Goal: Task Accomplishment & Management: Complete application form

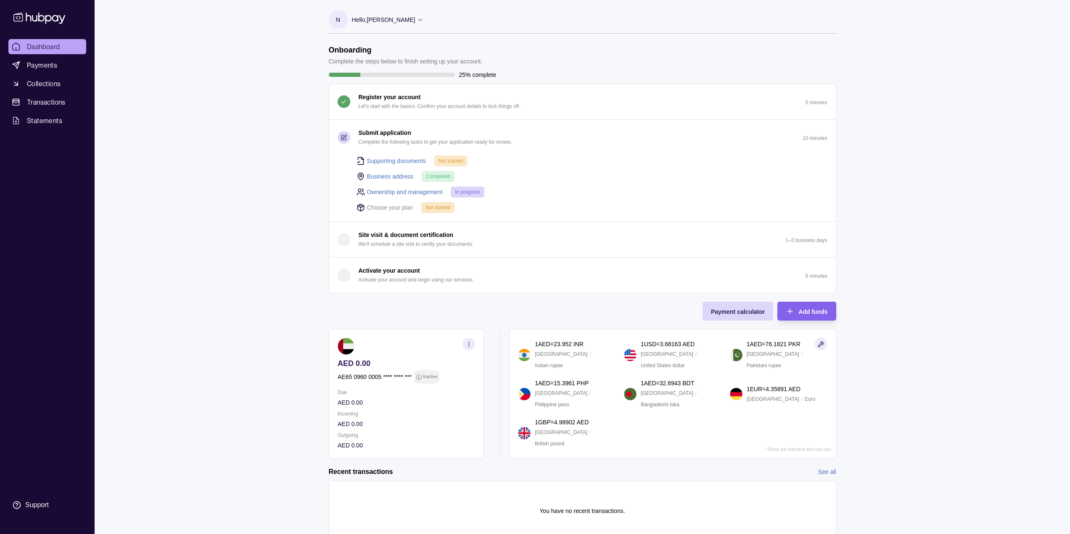
click at [396, 162] on link "Supporting documents" at bounding box center [396, 160] width 59 height 9
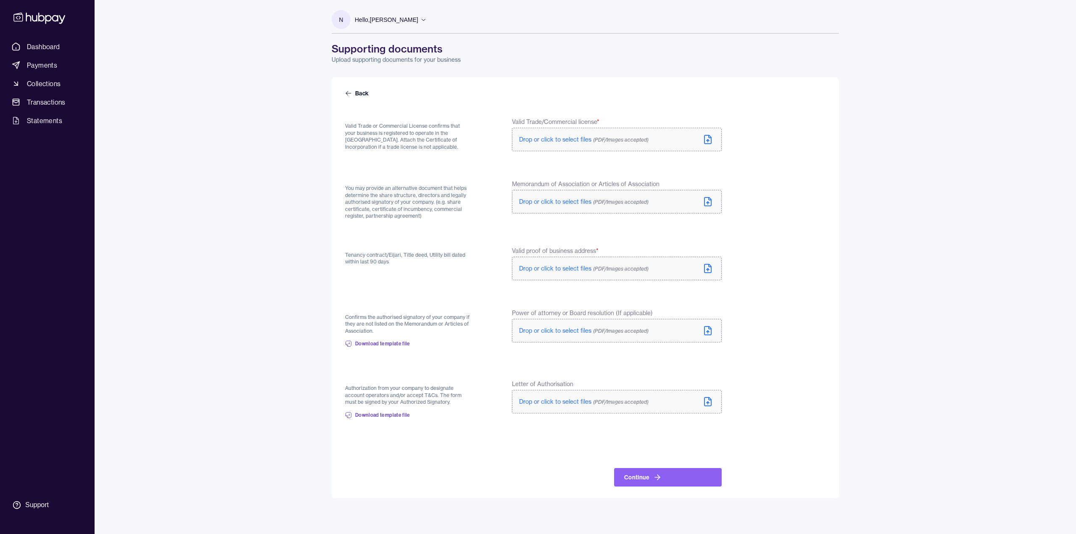
click at [709, 201] on icon at bounding box center [708, 202] width 10 height 10
click at [706, 140] on icon at bounding box center [708, 140] width 10 height 10
click at [709, 143] on icon at bounding box center [708, 140] width 10 height 10
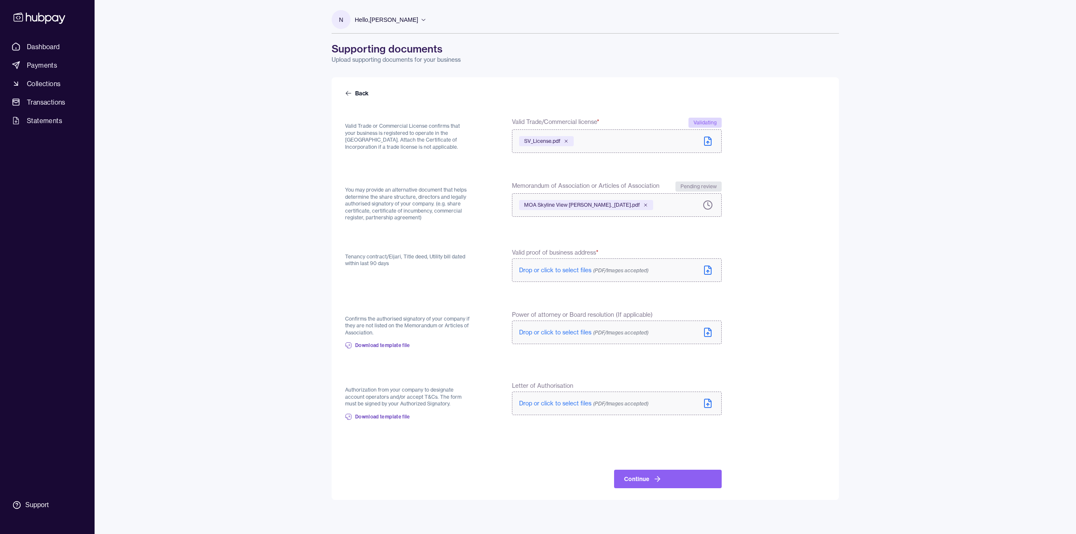
click at [709, 269] on icon at bounding box center [708, 270] width 10 height 10
click at [386, 415] on span "Download template file" at bounding box center [382, 417] width 55 height 7
click at [655, 479] on icon at bounding box center [657, 477] width 8 height 8
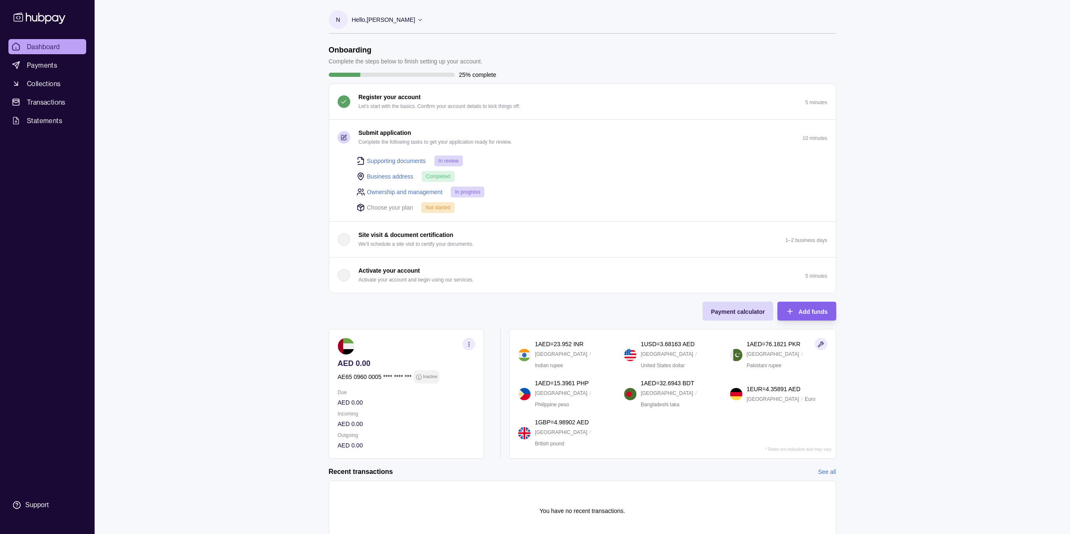
click at [404, 193] on link "Ownership and management" at bounding box center [405, 192] width 76 height 9
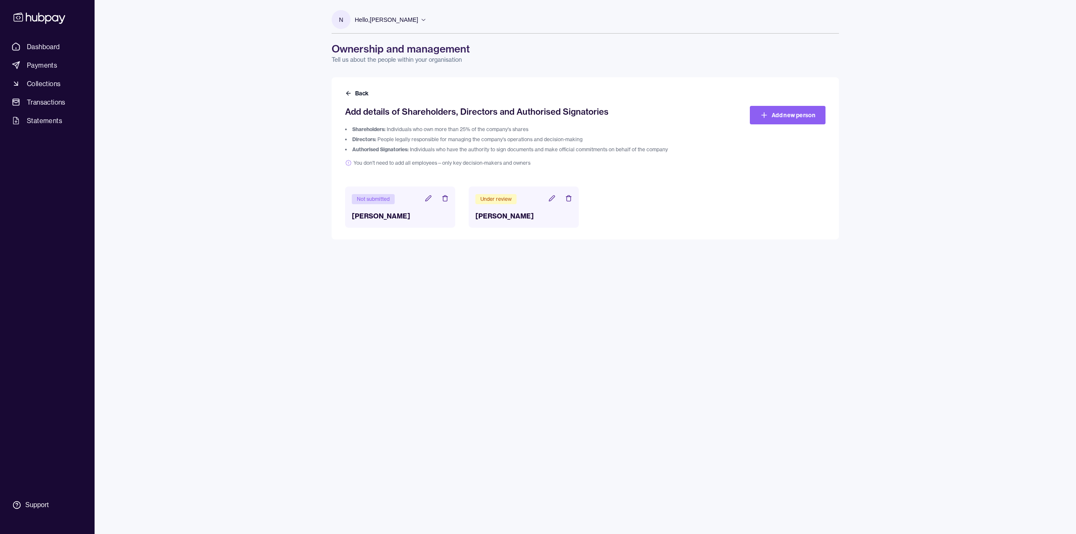
click at [429, 198] on icon at bounding box center [428, 198] width 7 height 7
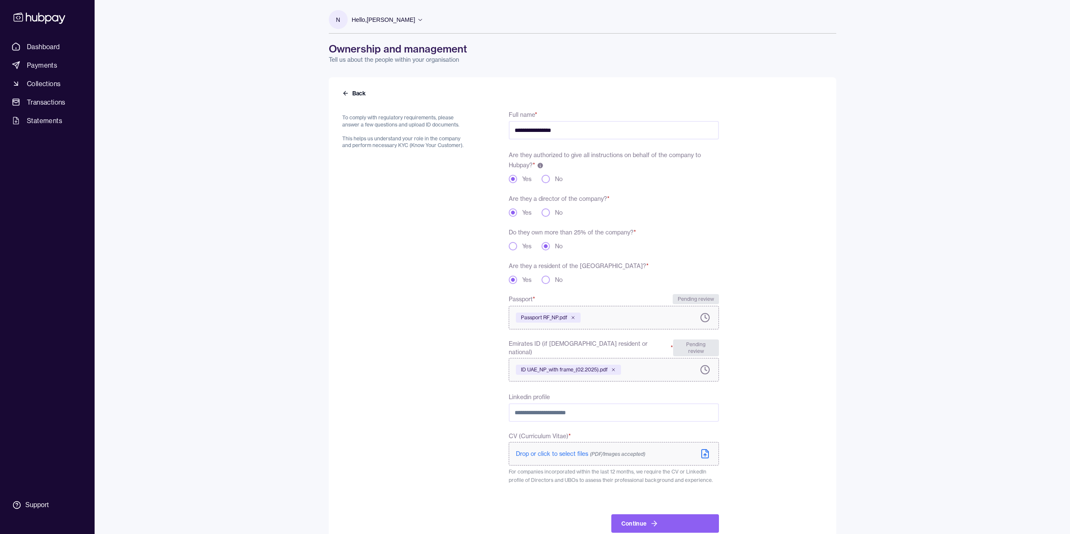
scroll to position [14, 0]
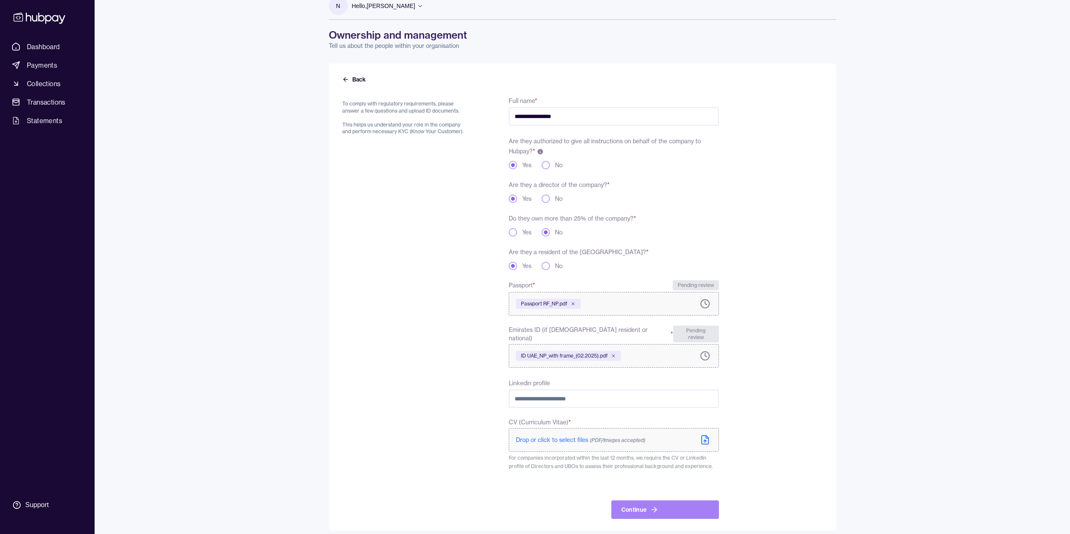
click at [661, 505] on button "Continue" at bounding box center [665, 510] width 108 height 19
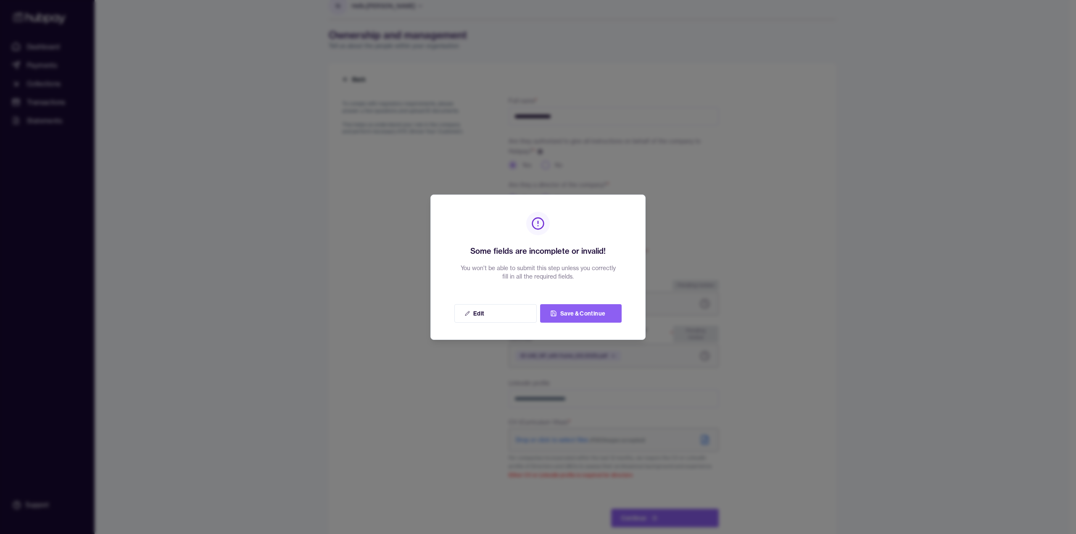
click at [605, 246] on h2 "Some fields are incomplete or invalid!" at bounding box center [538, 252] width 135 height 12
click at [727, 241] on div at bounding box center [538, 267] width 1076 height 534
click at [814, 230] on div at bounding box center [538, 267] width 1076 height 534
click at [832, 273] on div at bounding box center [538, 267] width 1076 height 534
click at [647, 231] on div at bounding box center [538, 267] width 1076 height 534
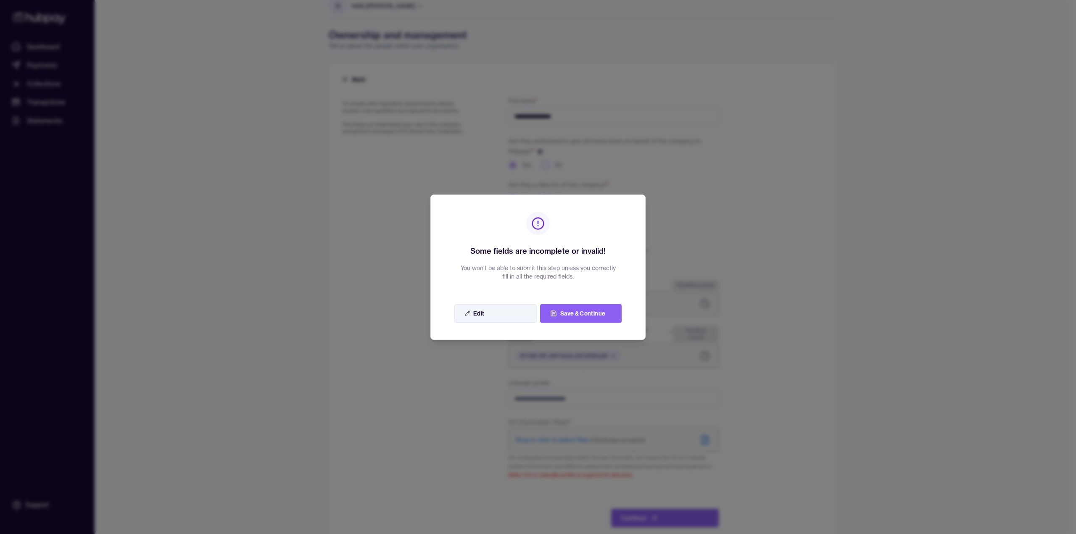
click at [490, 315] on button "Edit" at bounding box center [496, 313] width 82 height 19
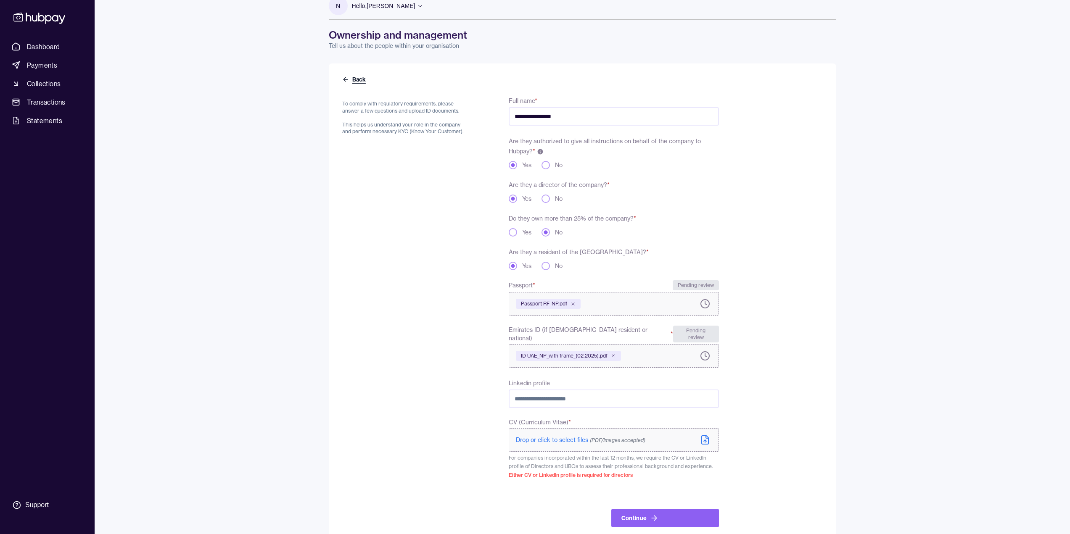
click at [358, 78] on button "Back" at bounding box center [354, 79] width 25 height 8
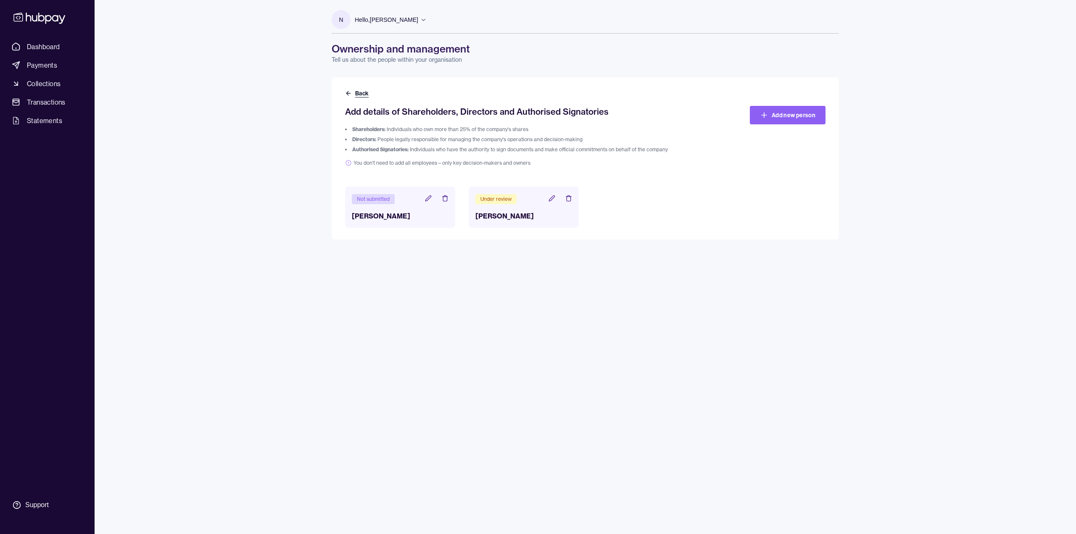
click at [349, 94] on icon at bounding box center [348, 93] width 7 height 7
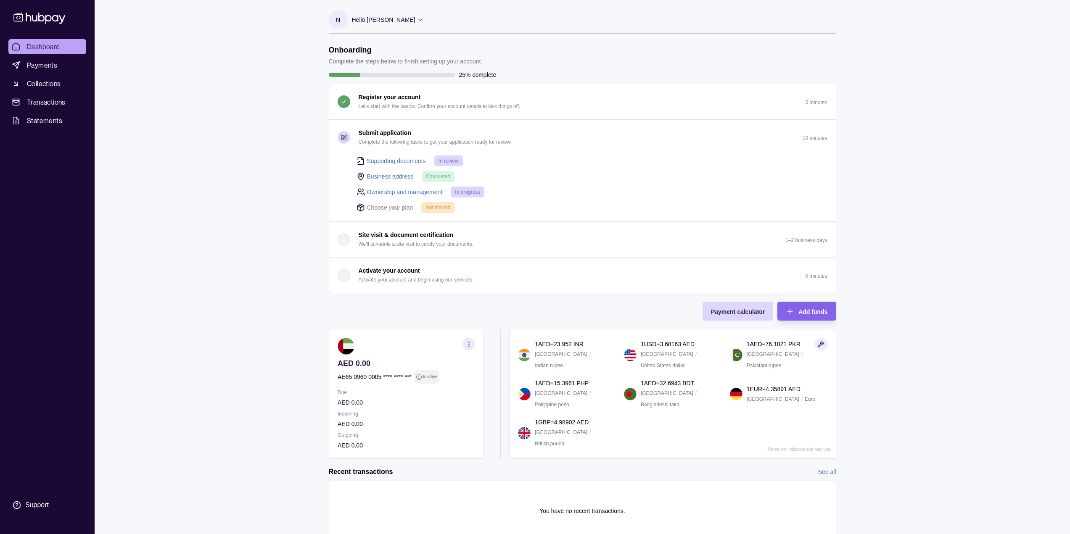
drag, startPoint x: 359, startPoint y: 209, endPoint x: 378, endPoint y: 207, distance: 19.0
click at [360, 209] on icon at bounding box center [361, 208] width 8 height 8
click at [421, 19] on icon at bounding box center [420, 19] width 6 height 6
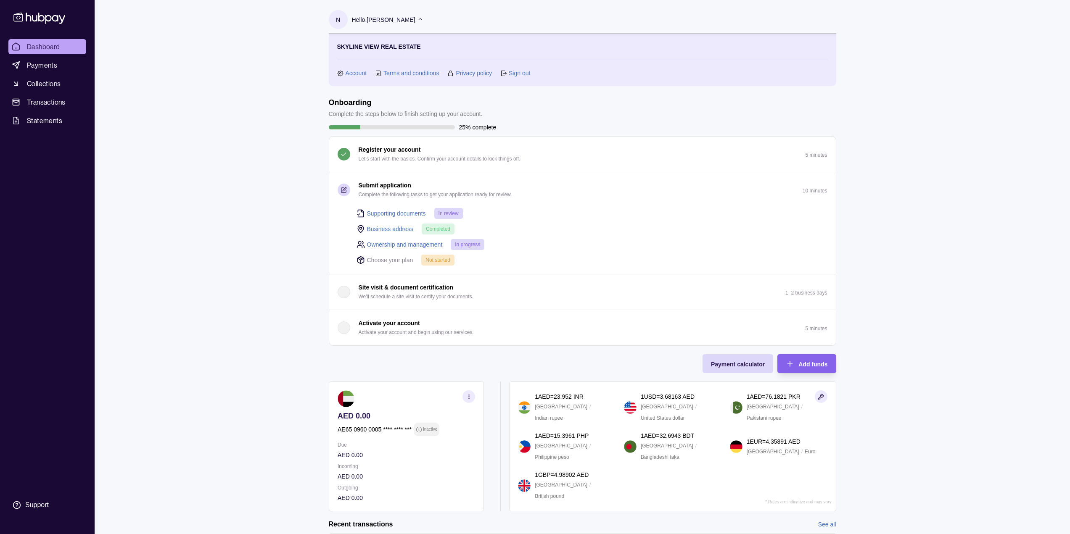
click at [521, 75] on link "Sign out" at bounding box center [519, 73] width 21 height 9
